Goal: Check status: Check status

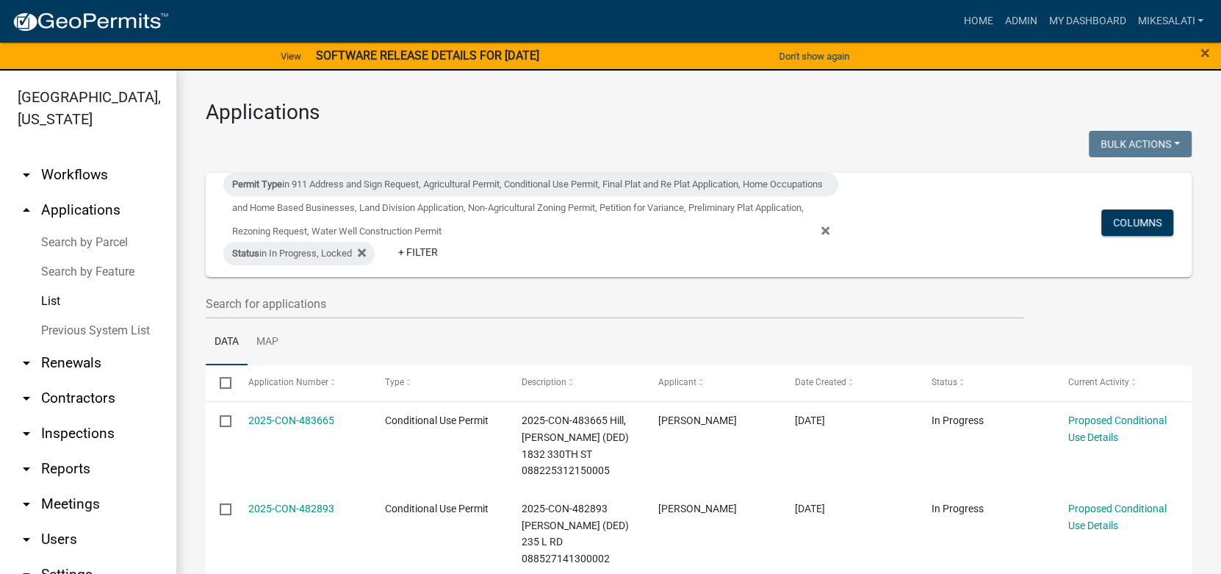
click at [444, 50] on strong "SOFTWARE RELEASE DETAILS FOR 9/24/2025" at bounding box center [427, 55] width 223 height 14
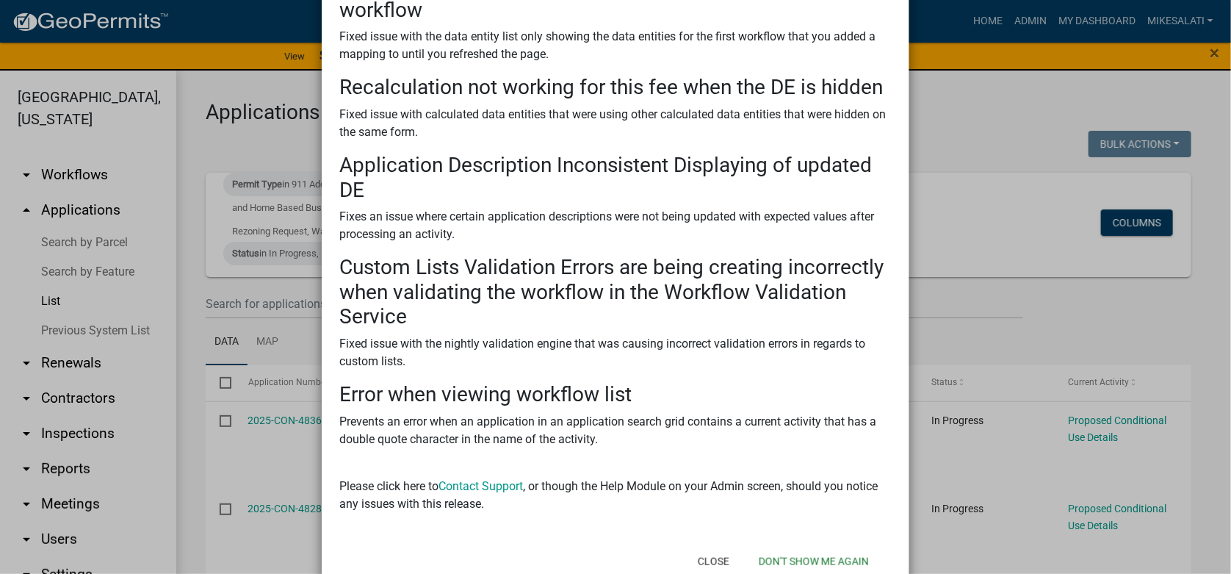
scroll to position [262, 0]
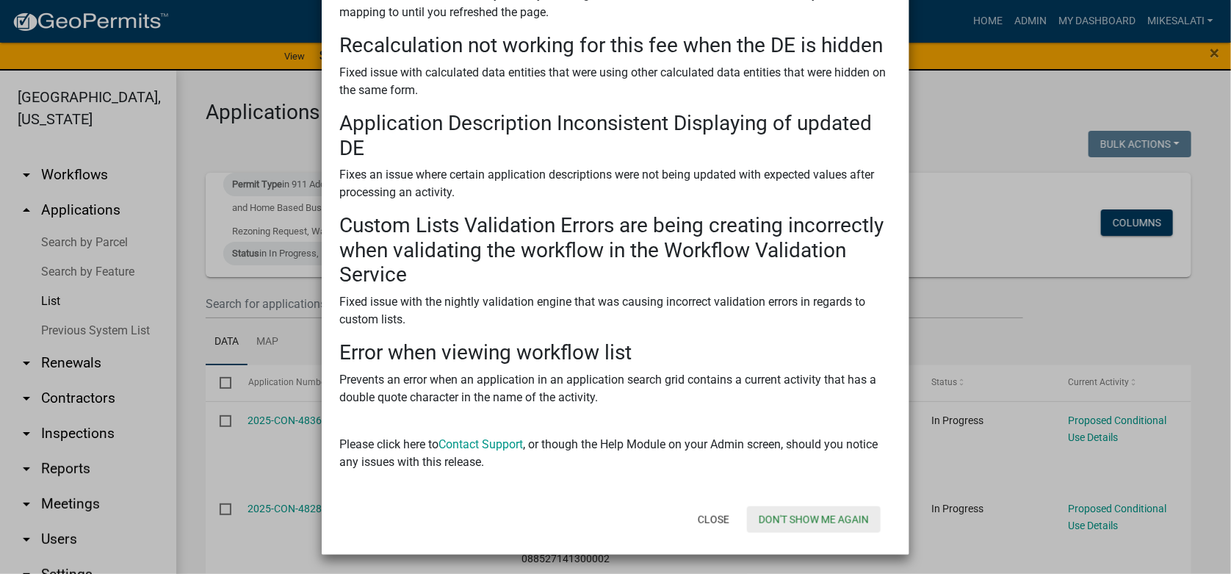
click at [790, 521] on button "Don't show me again" at bounding box center [814, 519] width 134 height 26
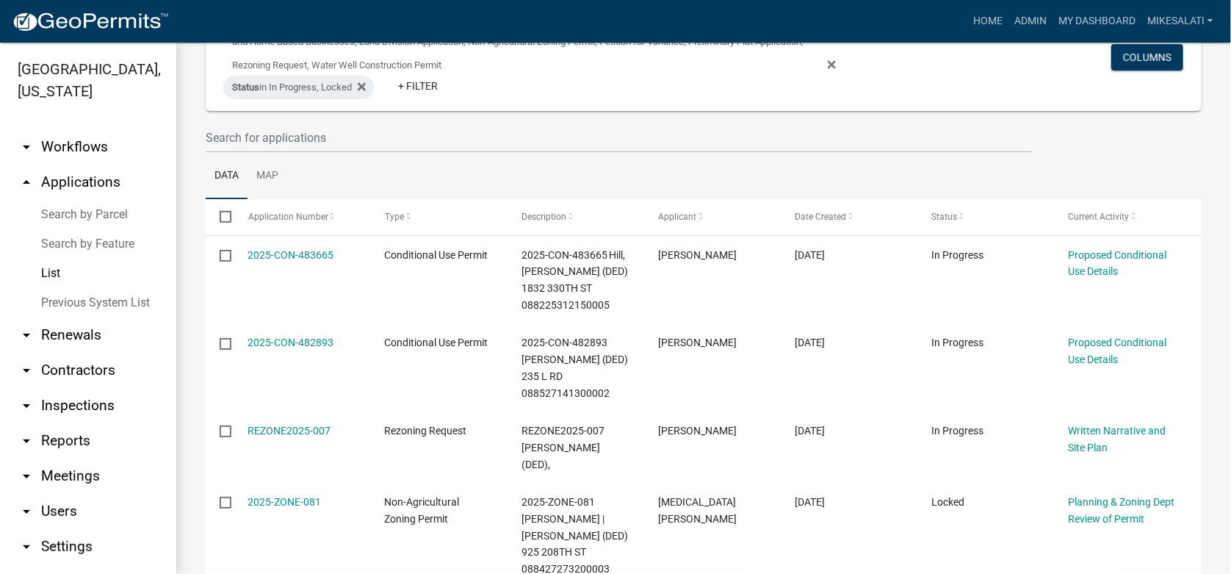
scroll to position [146, 0]
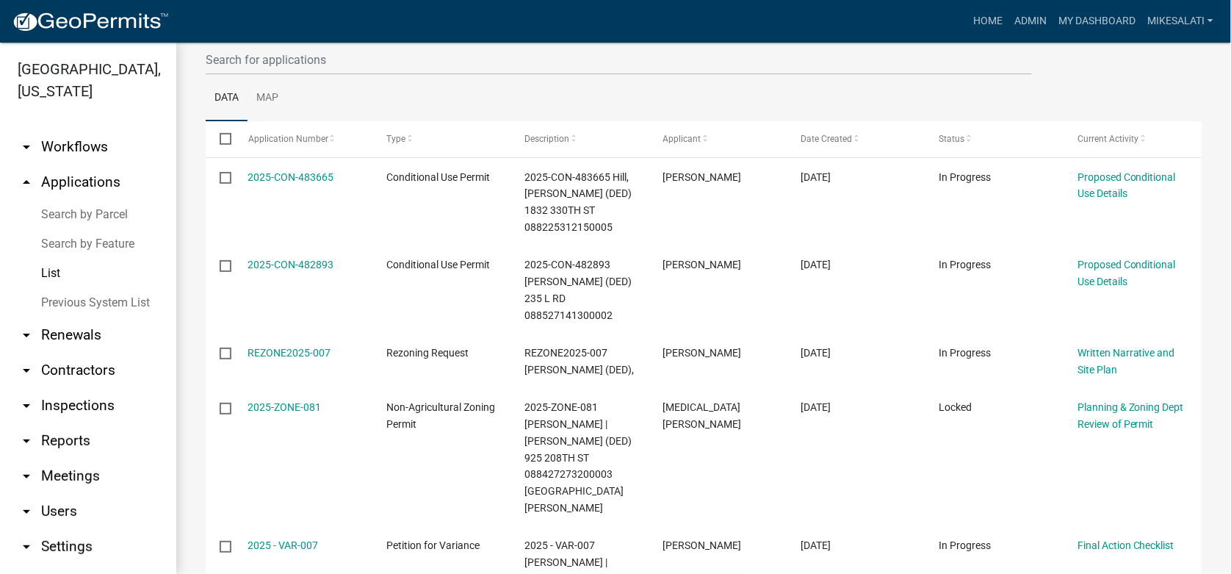
scroll to position [220, 0]
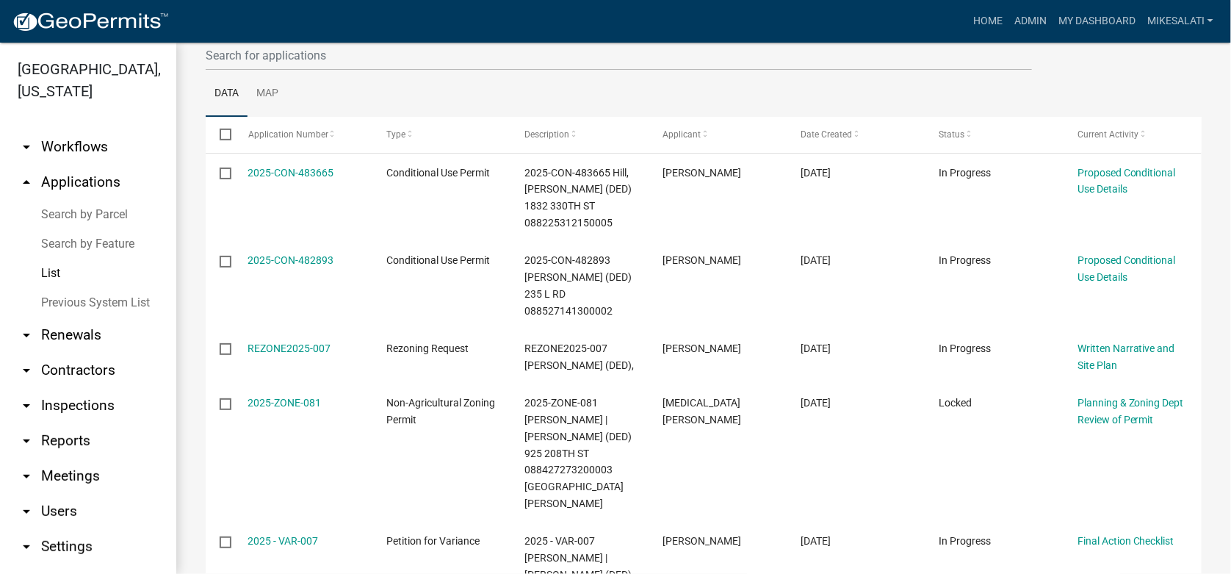
click at [100, 200] on link "Search by Parcel" at bounding box center [88, 214] width 176 height 29
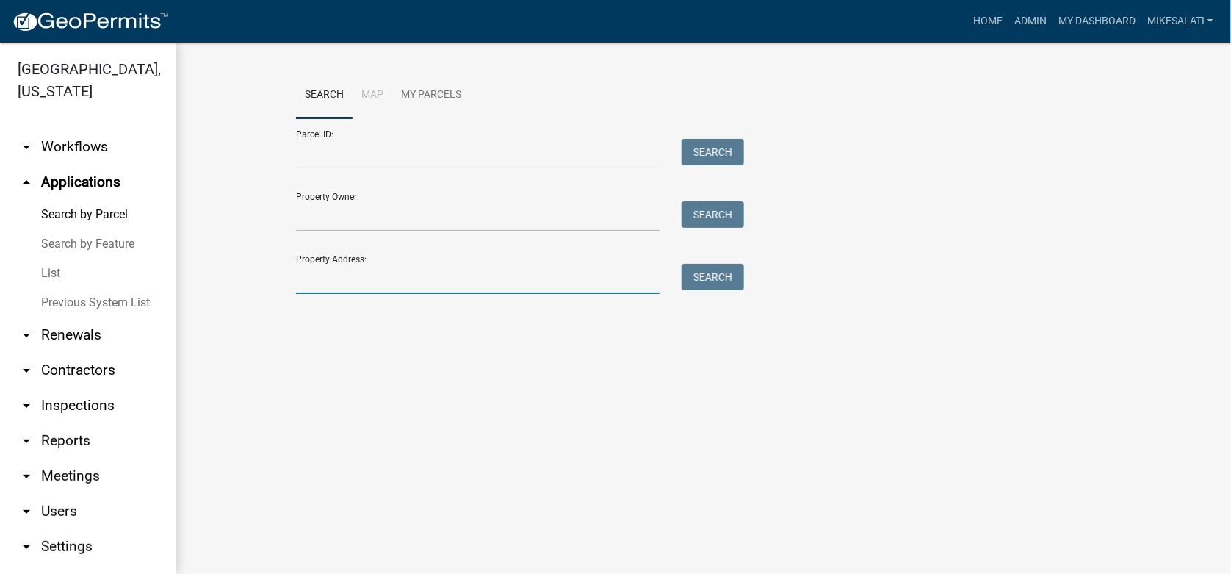
click at [361, 272] on input "Property Address:" at bounding box center [478, 279] width 364 height 30
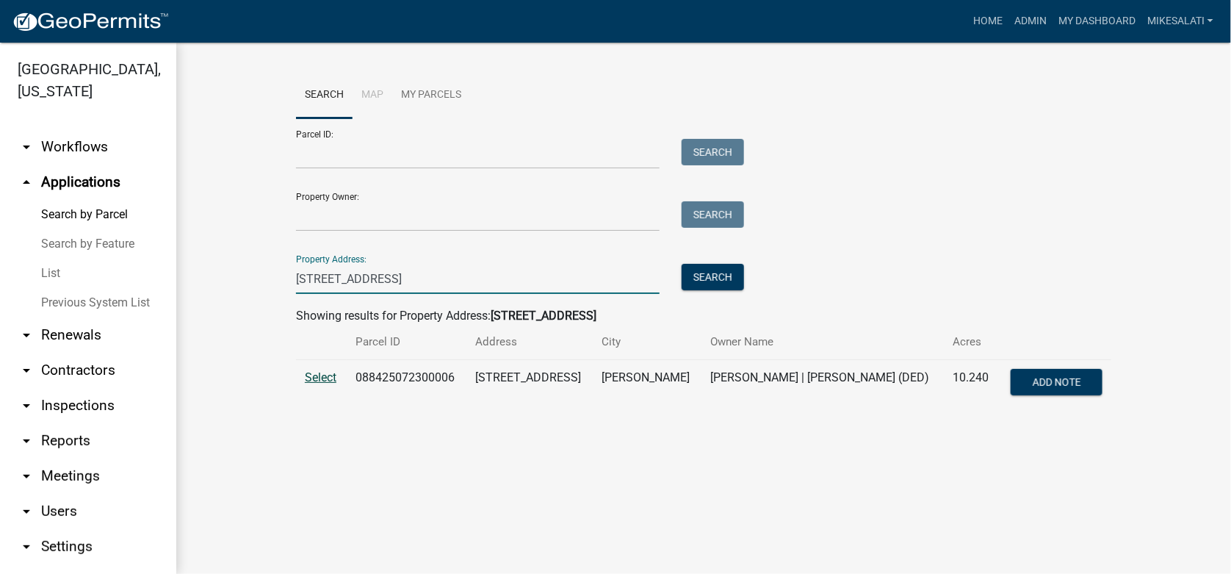
type input "[STREET_ADDRESS]"
click at [319, 375] on span "Select" at bounding box center [321, 377] width 32 height 14
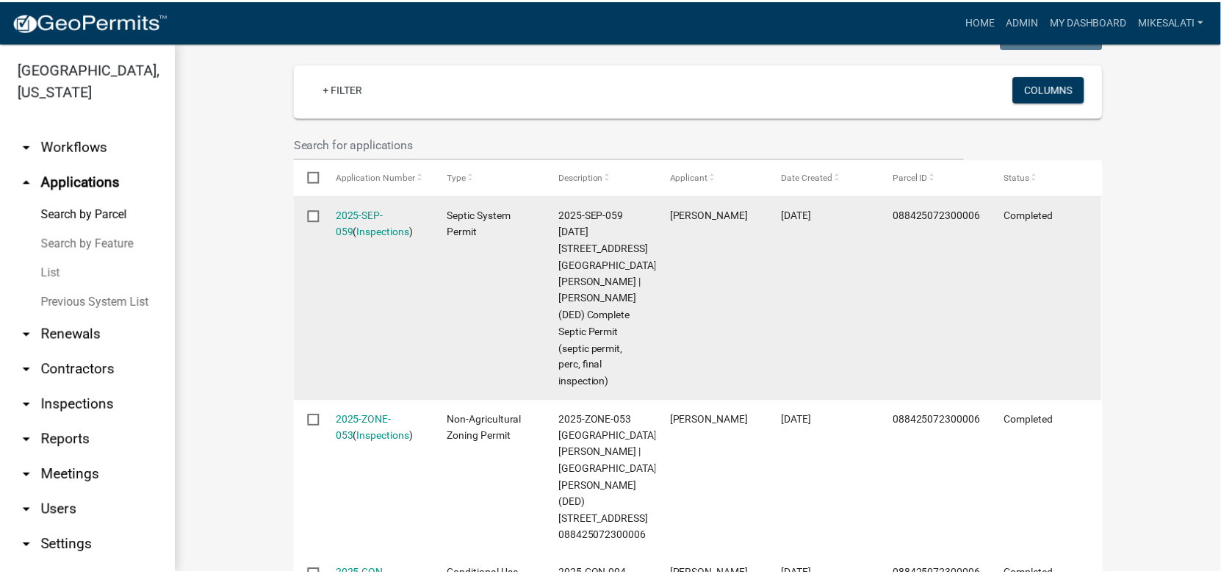
scroll to position [293, 0]
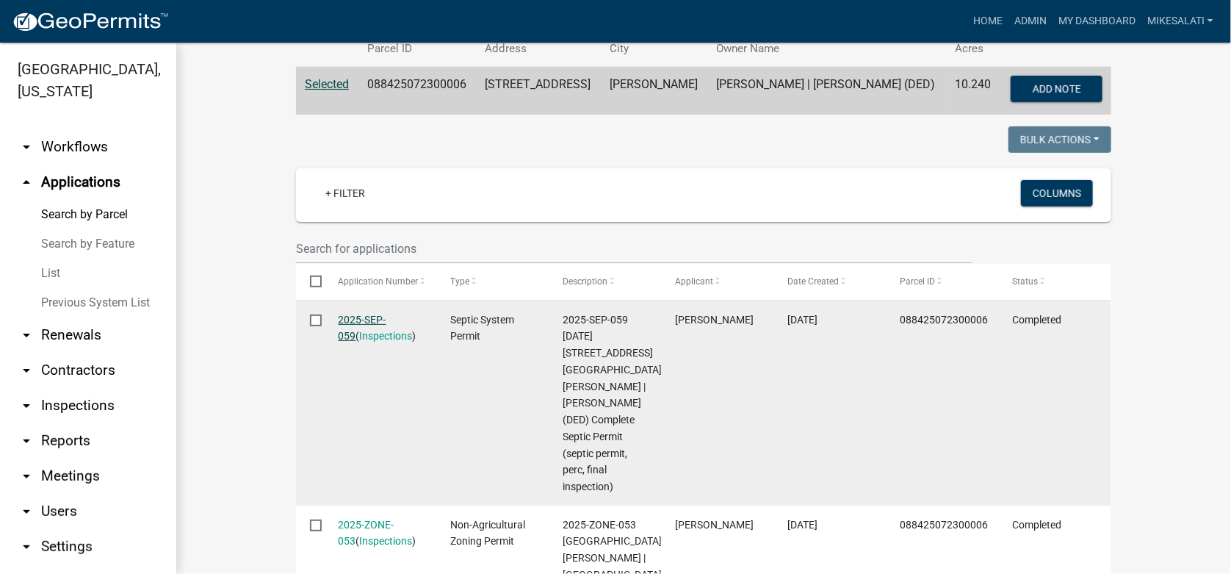
click at [358, 315] on link "2025-SEP-059" at bounding box center [363, 328] width 48 height 29
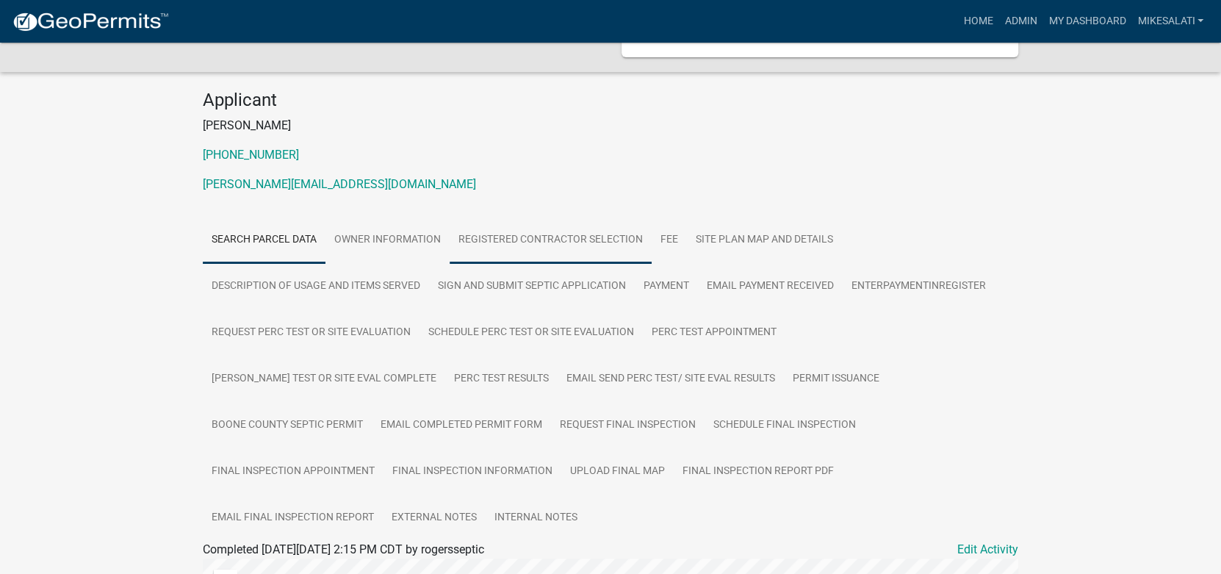
scroll to position [146, 0]
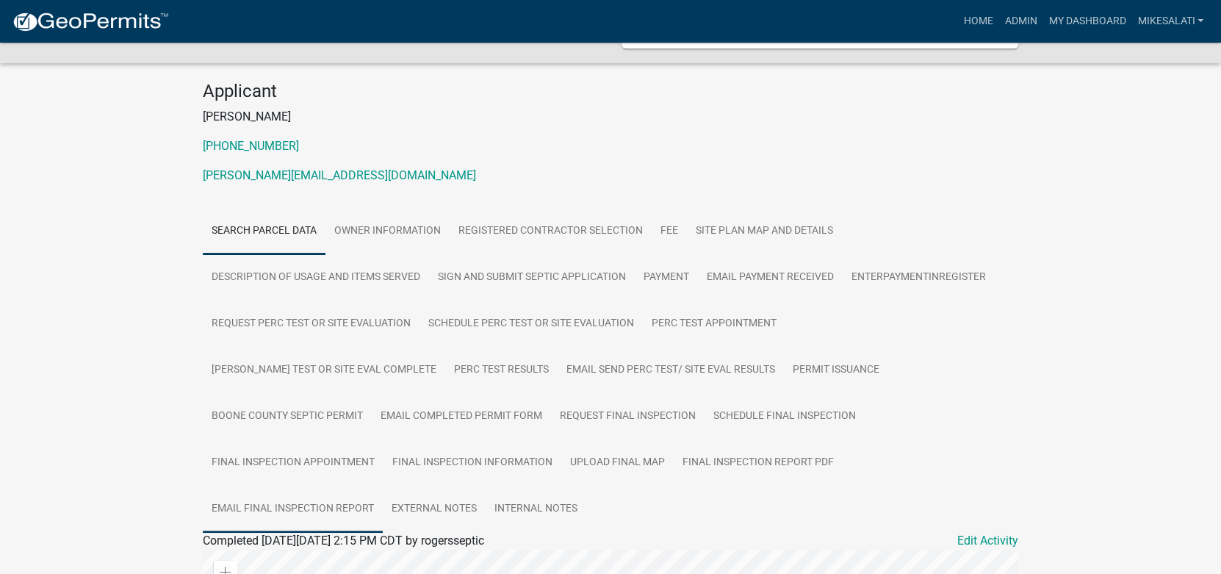
click at [383, 485] on link "Email Final Inspection Report" at bounding box center [293, 508] width 180 height 47
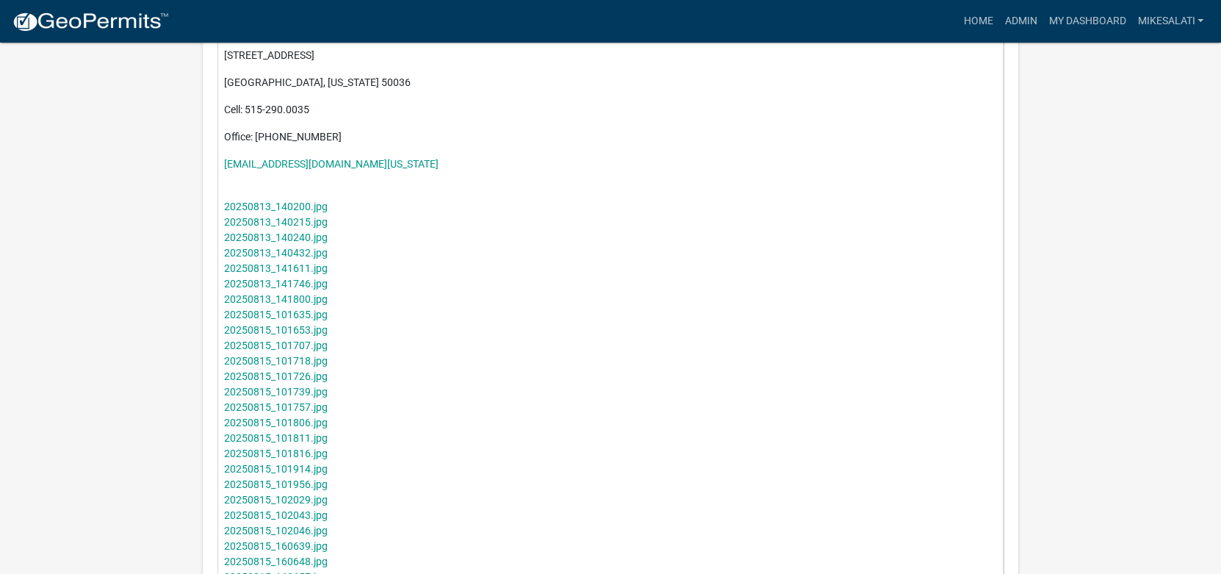
scroll to position [881, 0]
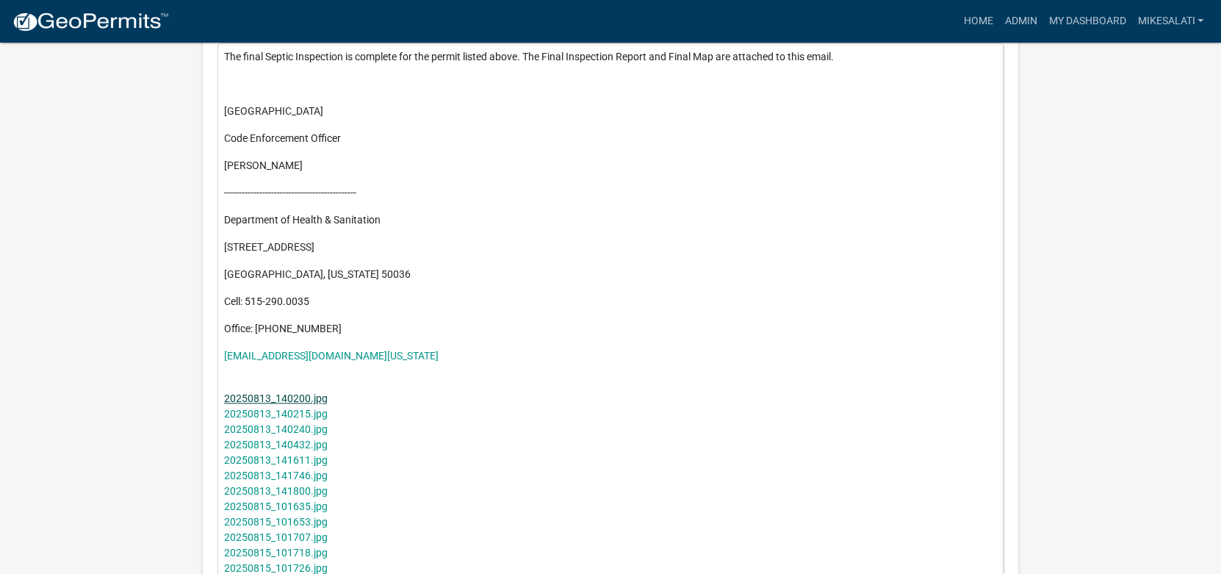
click at [263, 392] on link "20250813_140200.jpg" at bounding box center [276, 398] width 104 height 12
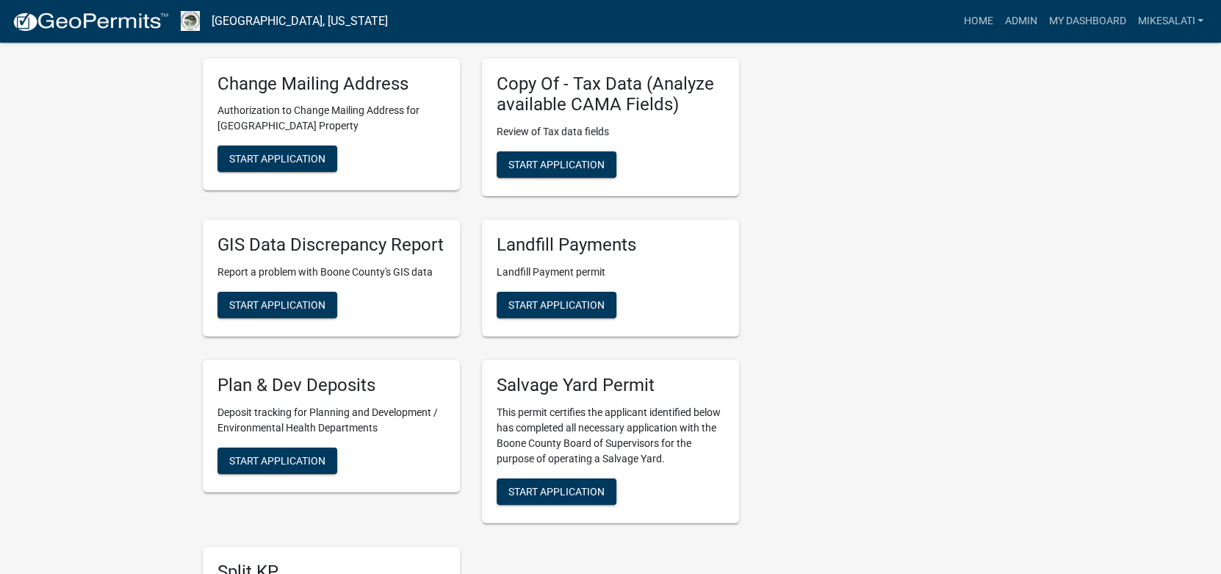
scroll to position [3157, 0]
